Goal: Information Seeking & Learning: Check status

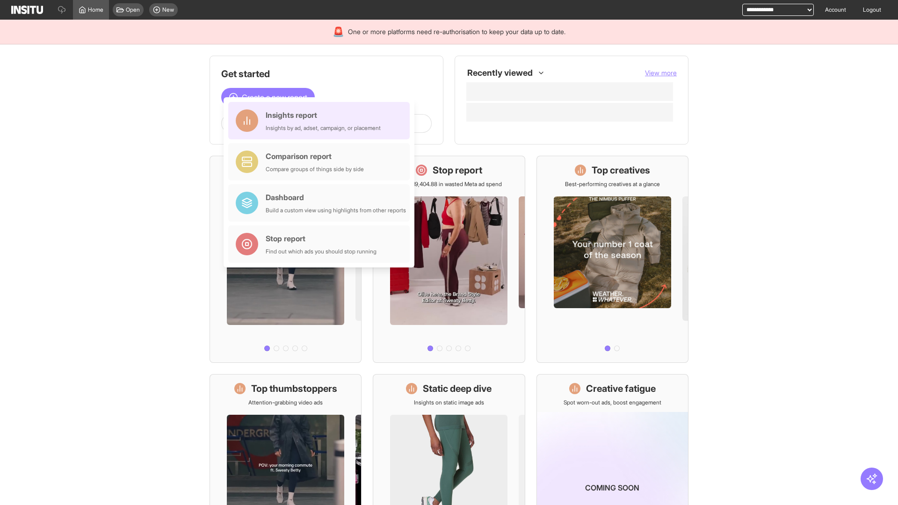
click at [321, 121] on div "Insights report Insights by ad, adset, campaign, or placement" at bounding box center [323, 120] width 115 height 22
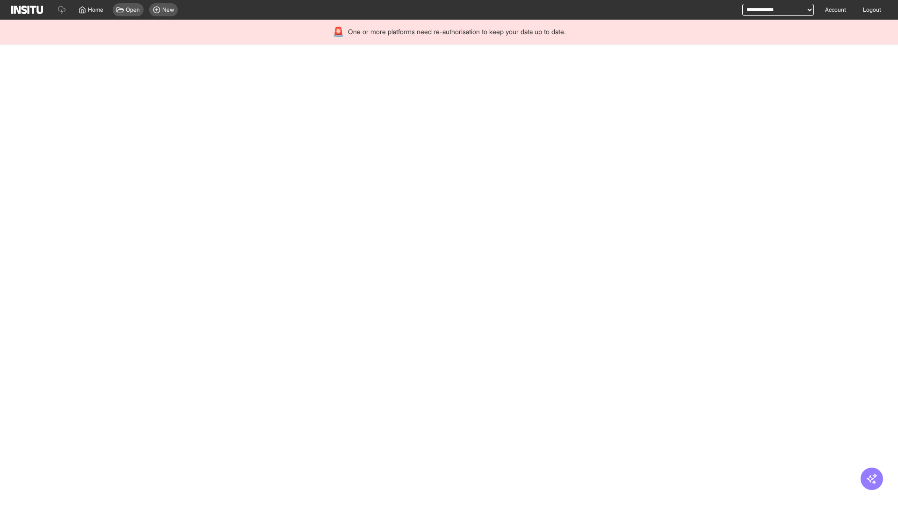
select select "**"
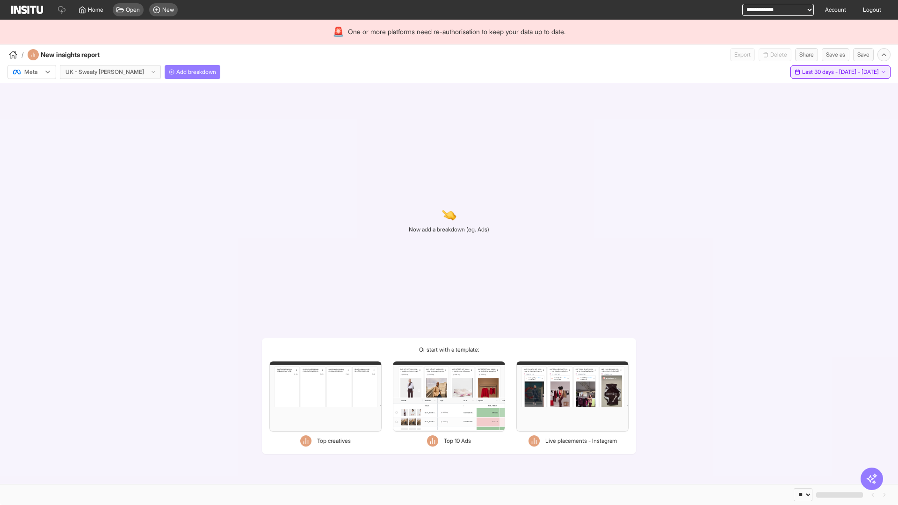
click at [819, 72] on span "Last 30 days - [DATE] - [DATE]" at bounding box center [840, 71] width 77 height 7
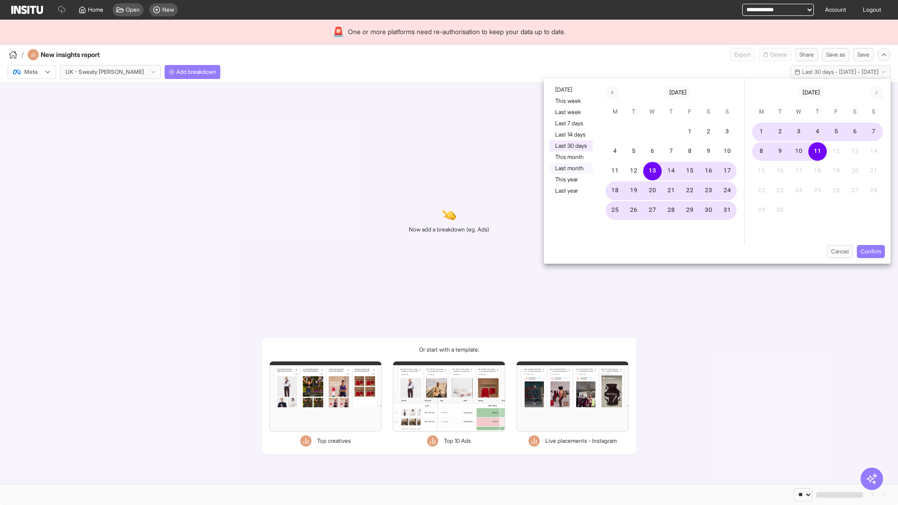
click at [570, 168] on button "Last month" at bounding box center [571, 168] width 43 height 11
